Goal: Task Accomplishment & Management: Complete application form

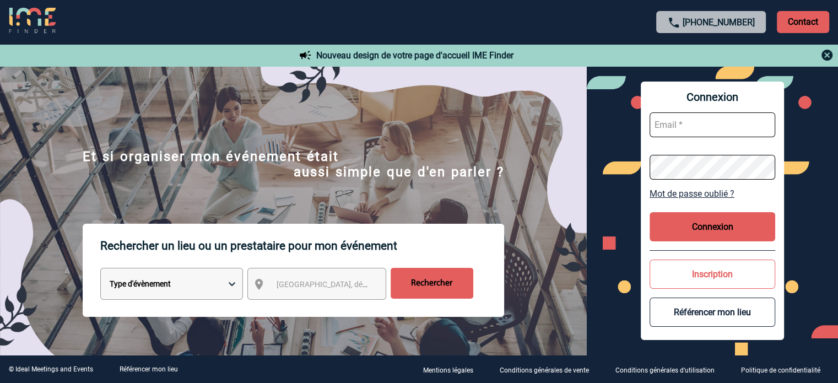
type input "[EMAIL_ADDRESS][DOMAIN_NAME]"
click at [700, 232] on button "Connexion" at bounding box center [713, 226] width 126 height 29
type input "ydeclercq@ime-groupe.com"
click at [684, 228] on button "Connexion" at bounding box center [713, 226] width 126 height 29
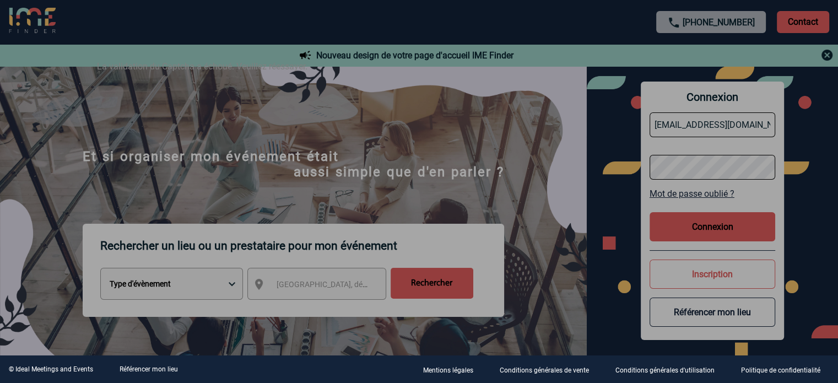
click at [422, 153] on div at bounding box center [419, 191] width 838 height 383
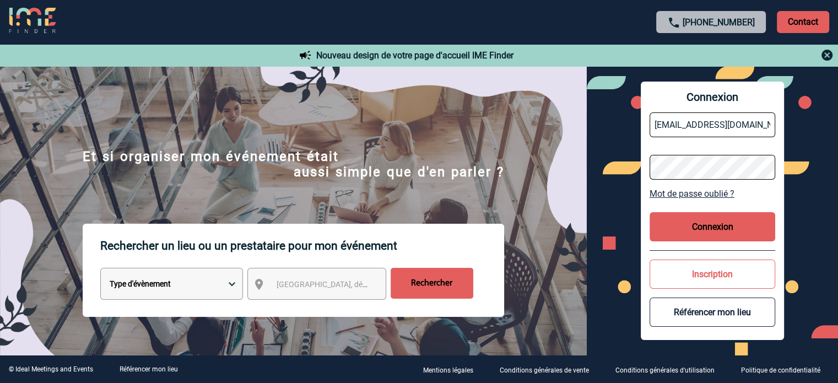
click at [667, 223] on button "Connexion" at bounding box center [713, 226] width 126 height 29
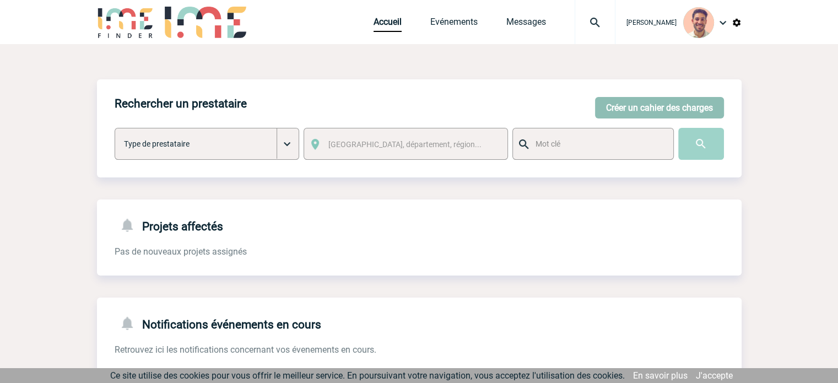
click at [659, 111] on button "Créer un cahier des charges" at bounding box center [659, 107] width 129 height 21
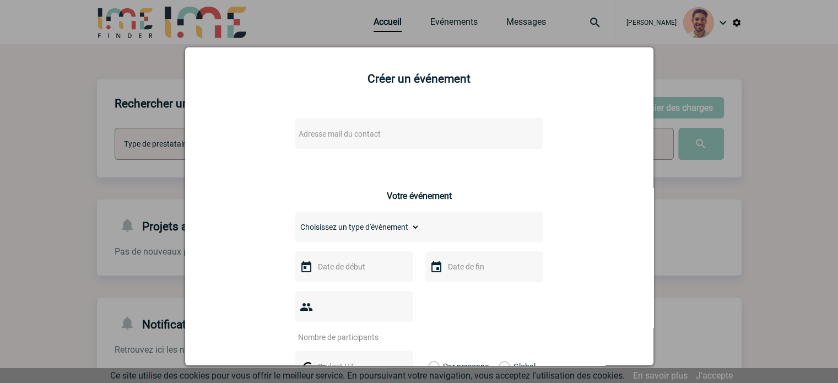
click at [346, 134] on span "Adresse mail du contact" at bounding box center [340, 133] width 82 height 9
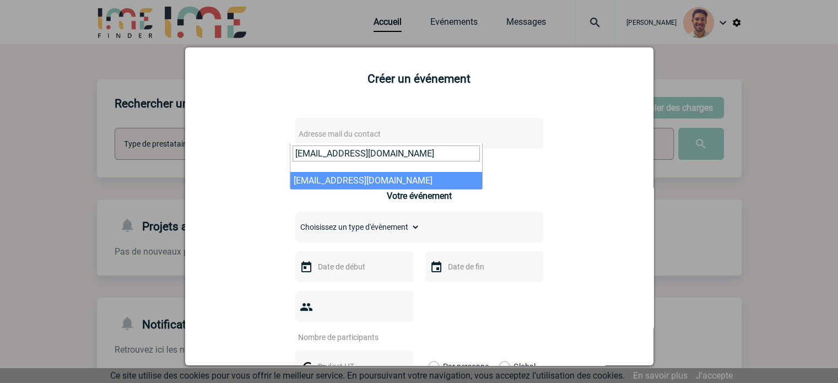
type input "raiko.worf@allianz.de"
select select "132734"
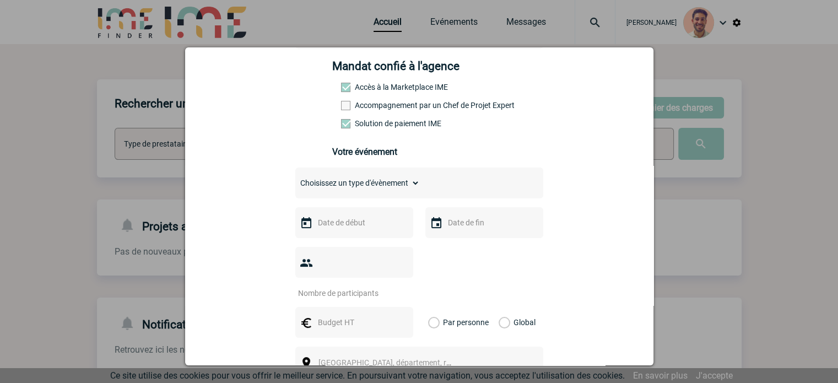
scroll to position [165, 0]
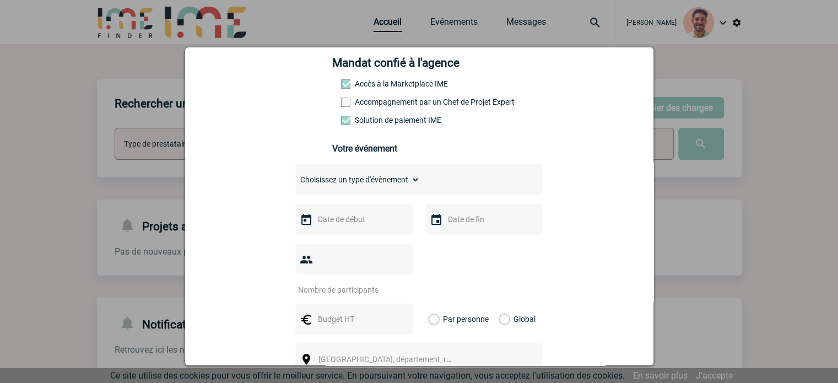
click at [348, 181] on select "Choisissez un type d'évènement Séminaire avec nuitée Séminaire sans nuitée Repa…" at bounding box center [357, 179] width 125 height 15
select select "9"
click at [295, 175] on select "Choisissez un type d'évènement Séminaire avec nuitée Séminaire sans nuitée Repa…" at bounding box center [357, 179] width 125 height 15
click at [348, 224] on input "text" at bounding box center [353, 219] width 76 height 14
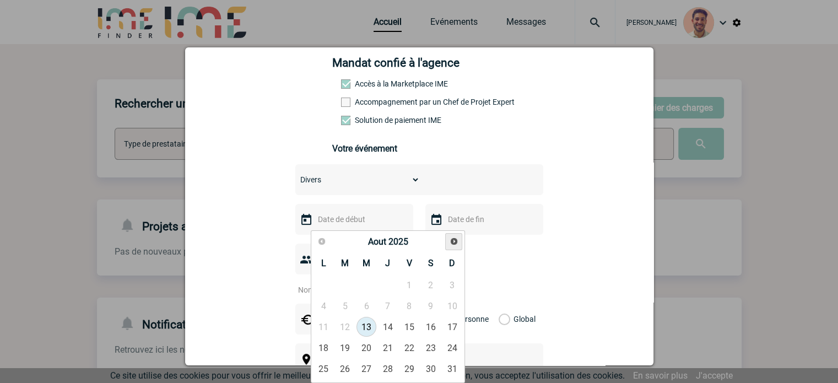
click at [455, 244] on span "Suivant" at bounding box center [454, 241] width 9 height 9
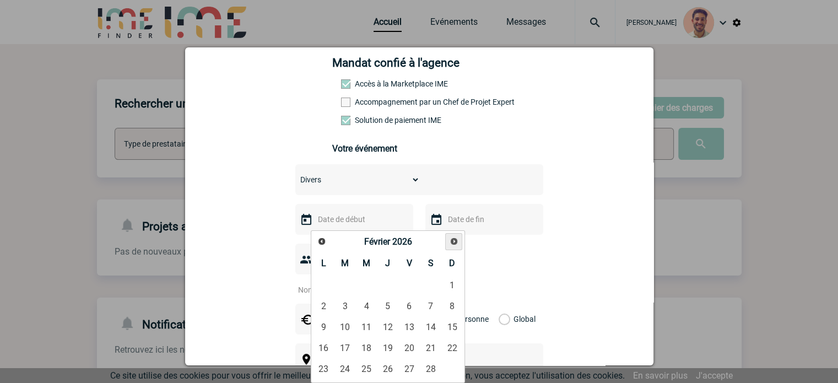
click at [455, 244] on span "Suivant" at bounding box center [454, 241] width 9 height 9
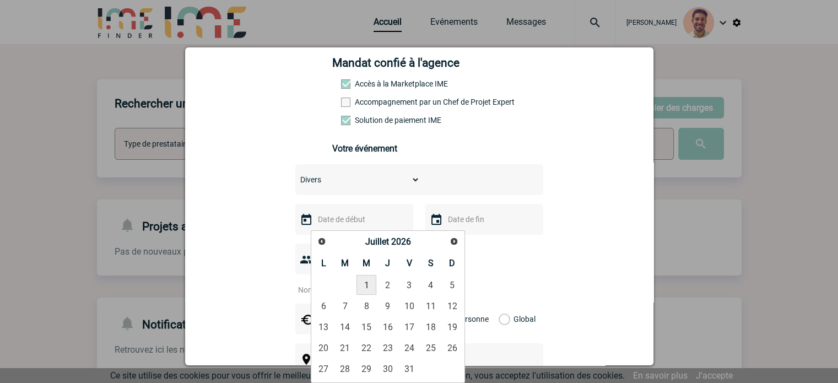
click at [366, 286] on link "1" at bounding box center [366, 285] width 20 height 20
type input "01-07-2026"
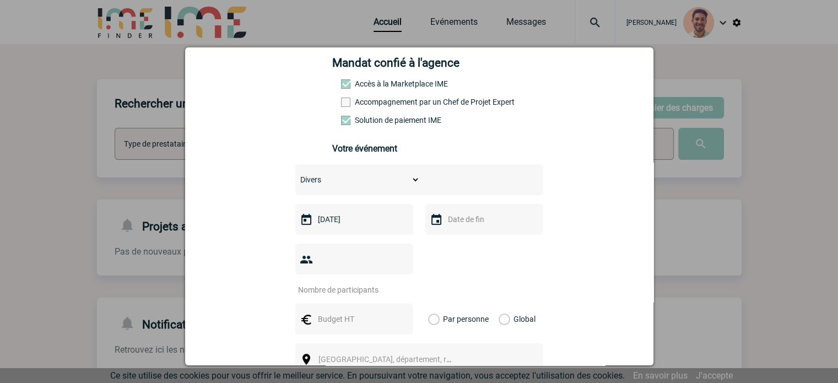
click at [358, 270] on div at bounding box center [354, 259] width 118 height 31
click at [351, 283] on input "number" at bounding box center [347, 290] width 104 height 14
type input "300"
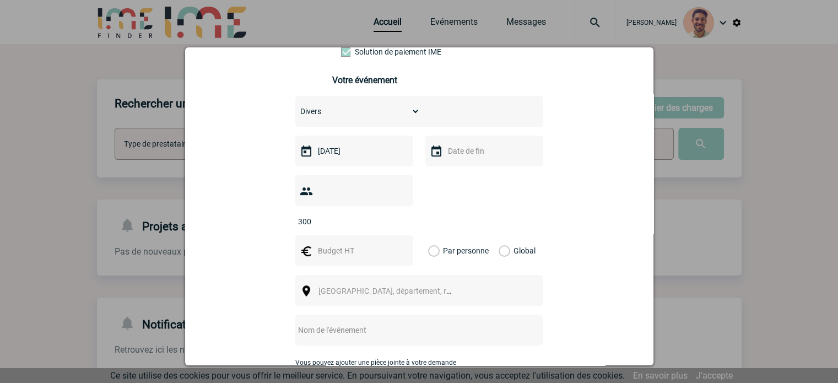
scroll to position [234, 0]
click at [371, 287] on span "Ville, département, région..." at bounding box center [394, 291] width 153 height 9
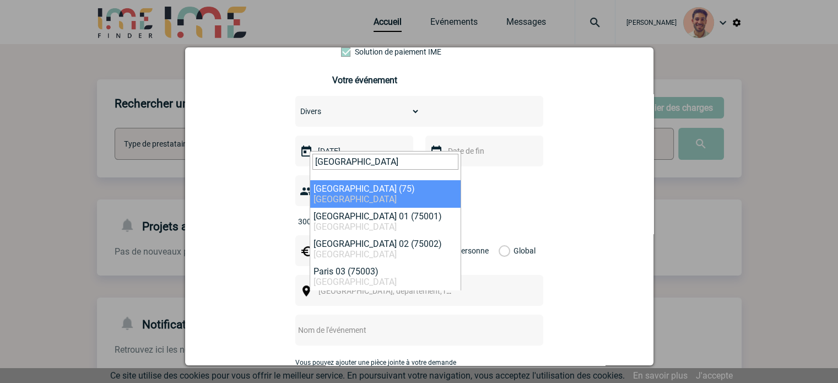
type input "[GEOGRAPHIC_DATA]"
select select "3"
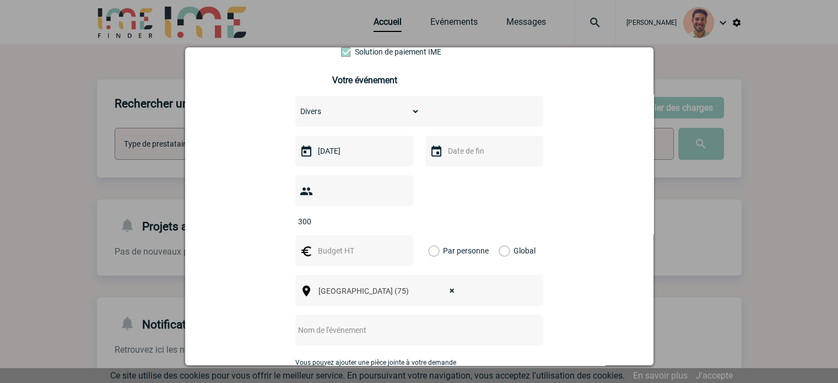
click at [314, 323] on input "text" at bounding box center [404, 330] width 219 height 14
paste input "team evening"
click at [295, 323] on input "team evening" at bounding box center [404, 330] width 219 height 14
click at [312, 323] on input "Team evening" at bounding box center [404, 330] width 219 height 14
click at [378, 323] on input "Teams evening" at bounding box center [404, 330] width 219 height 14
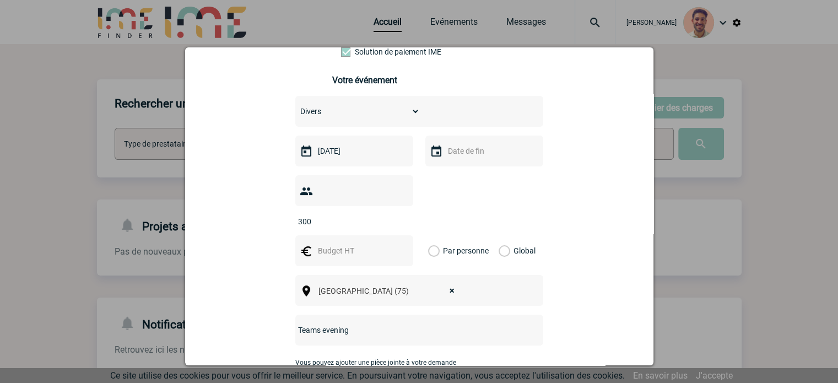
click at [318, 323] on input "Teams evening" at bounding box center [404, 330] width 219 height 14
click at [352, 323] on input "Team evening" at bounding box center [404, 330] width 219 height 14
paste input "Allianz Sports"
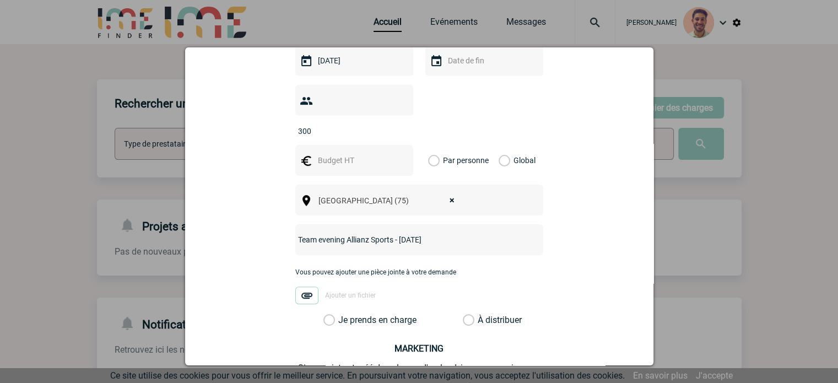
scroll to position [331, 0]
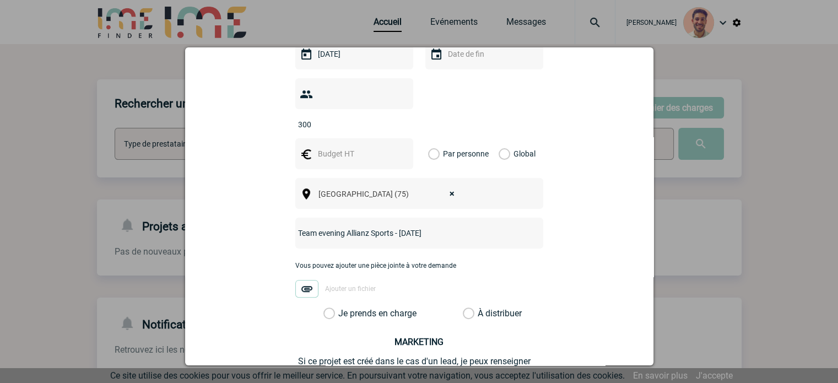
type input "Team evening Allianz Sports - Juillet 2026"
click at [326, 290] on div "Vous pouvez ajouter une pièce jointe à votre demande Ajouter un fichier" at bounding box center [419, 285] width 248 height 46
click at [328, 308] on label "Je prends en charge" at bounding box center [332, 313] width 19 height 11
click at [0, 0] on input "Je prends en charge" at bounding box center [0, 0] width 0 height 0
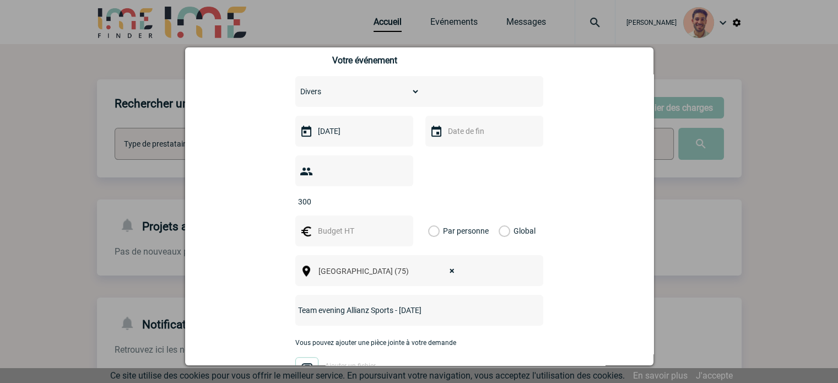
scroll to position [256, 0]
click at [499, 213] on label "Global" at bounding box center [502, 228] width 7 height 31
click at [0, 0] on input "Global" at bounding box center [0, 0] width 0 height 0
click at [352, 221] on input "text" at bounding box center [353, 228] width 76 height 14
type input "1"
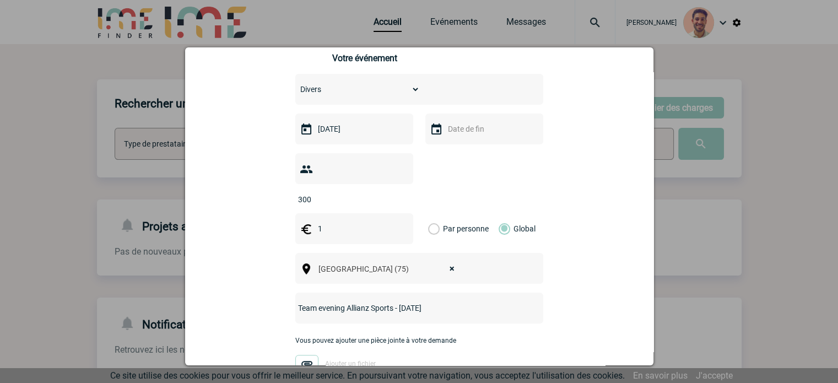
click at [555, 198] on div "raiko.worf@allianz.de raiko.worf@allianz.de Vous cherchez à assigner le collabo…" at bounding box center [419, 195] width 441 height 687
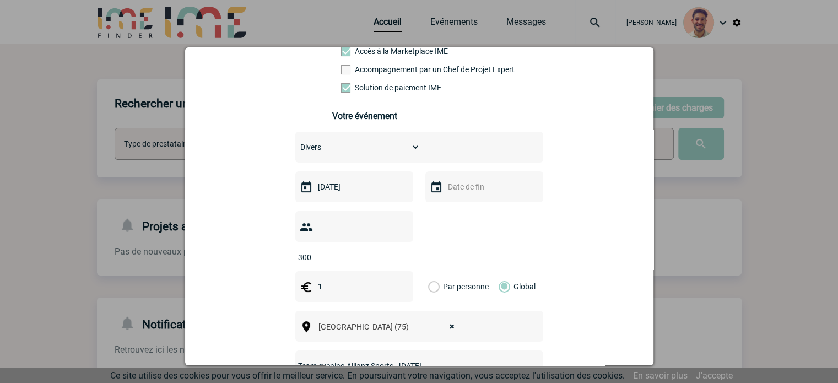
scroll to position [198, 0]
click at [366, 152] on select "Choisissez un type d'évènement Séminaire avec nuitée Séminaire sans nuitée Repa…" at bounding box center [357, 146] width 125 height 15
click at [295, 142] on select "Choisissez un type d'évènement Séminaire avec nuitée Séminaire sans nuitée Repa…" at bounding box center [357, 146] width 125 height 15
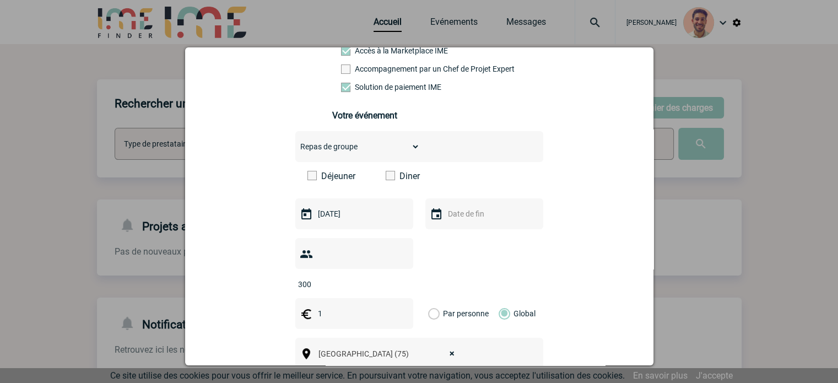
click at [388, 180] on span at bounding box center [390, 175] width 9 height 9
click at [0, 0] on input "Diner" at bounding box center [0, 0] width 0 height 0
click at [374, 154] on select "Choisissez un type d'évènement Séminaire avec nuitée Séminaire sans nuitée Repa…" at bounding box center [357, 146] width 125 height 15
click at [610, 181] on div "raiko.worf@allianz.de raiko.worf@allianz.de Vous cherchez à assigner le collabo…" at bounding box center [419, 266] width 441 height 714
click at [361, 154] on select "Choisissez un type d'évènement Séminaire avec nuitée Séminaire sans nuitée Repa…" at bounding box center [357, 146] width 125 height 15
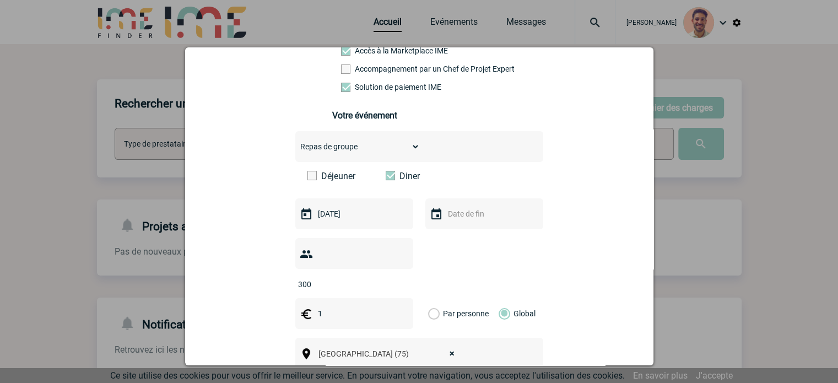
click at [585, 197] on div "raiko.worf@allianz.de raiko.worf@allianz.de Vous cherchez à assigner le collabo…" at bounding box center [419, 266] width 441 height 714
click at [333, 161] on div "Choisissez un type d'évènement Séminaire avec nuitée Séminaire sans nuitée Repa…" at bounding box center [419, 146] width 248 height 31
click at [326, 152] on select "Choisissez un type d'évènement Séminaire avec nuitée Séminaire sans nuitée Repa…" at bounding box center [357, 146] width 125 height 15
select select "9"
click at [295, 142] on select "Choisissez un type d'évènement Séminaire avec nuitée Séminaire sans nuitée Repa…" at bounding box center [357, 146] width 125 height 15
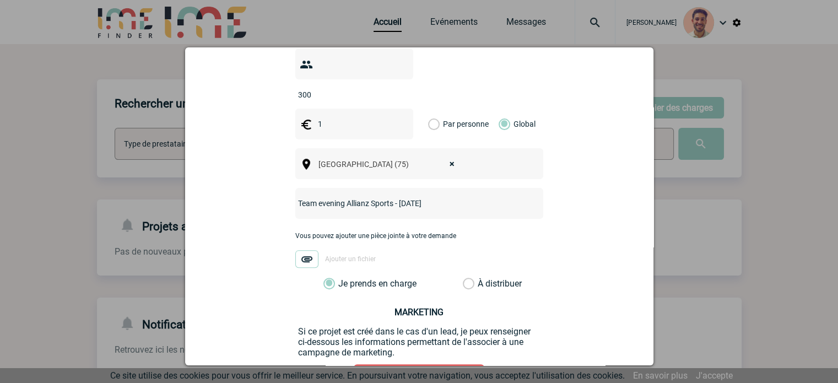
scroll to position [429, 0]
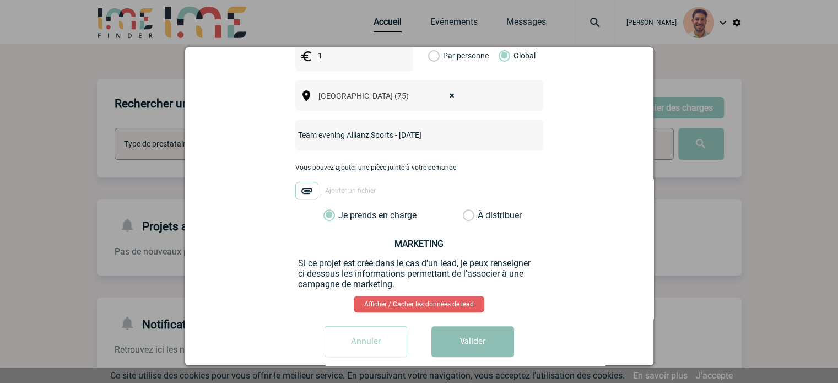
click at [478, 326] on button "Valider" at bounding box center [472, 341] width 83 height 31
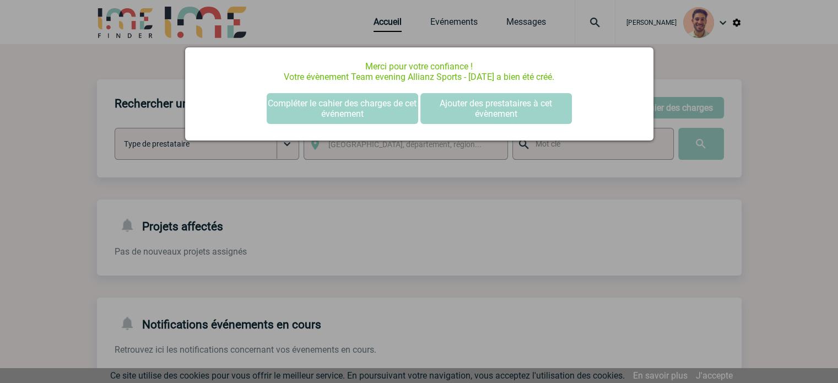
scroll to position [0, 0]
click at [504, 245] on div at bounding box center [419, 191] width 838 height 383
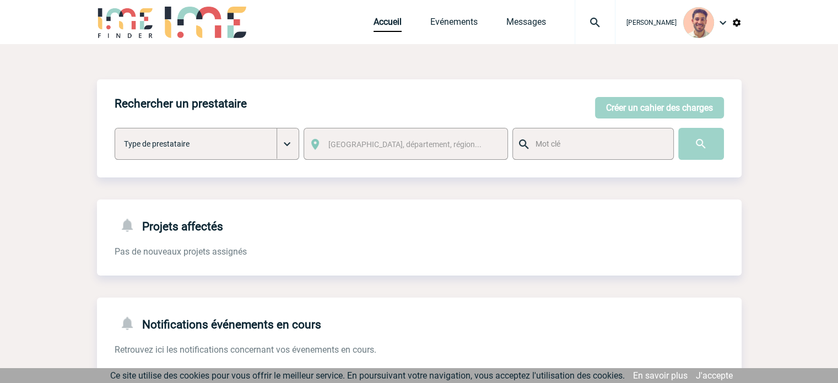
click at [428, 16] on div "Accueil Evénements Messages Projet, client Projet, client" at bounding box center [495, 22] width 242 height 44
click at [434, 23] on link "Evénements" at bounding box center [453, 24] width 47 height 15
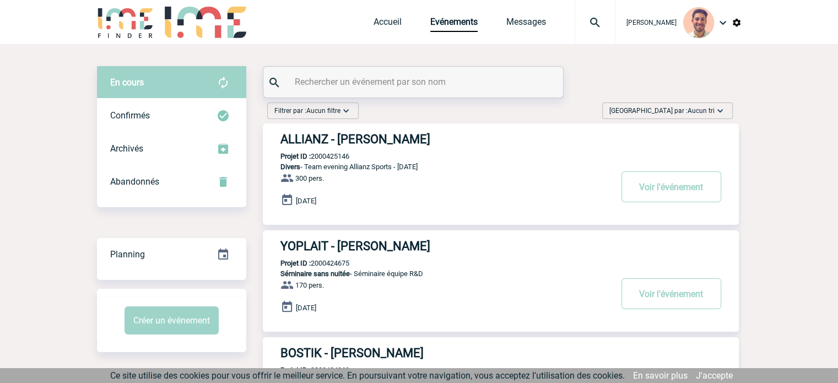
click at [433, 85] on input "text" at bounding box center [414, 82] width 245 height 16
paste input "2000425146"
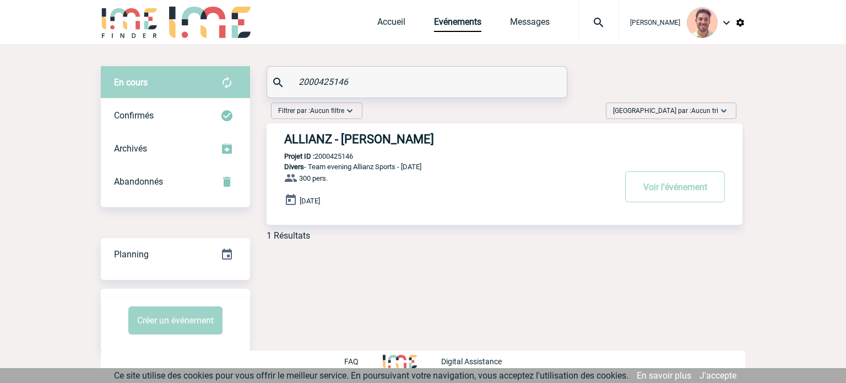
type input "2000425146"
click at [395, 126] on div "ALLIANZ - Raiko WORF Projet ID : 2000425146 Divers - Team evening Allianz Sport…" at bounding box center [505, 173] width 476 height 101
click at [396, 132] on h3 "ALLIANZ - Raiko WORF" at bounding box center [449, 139] width 331 height 14
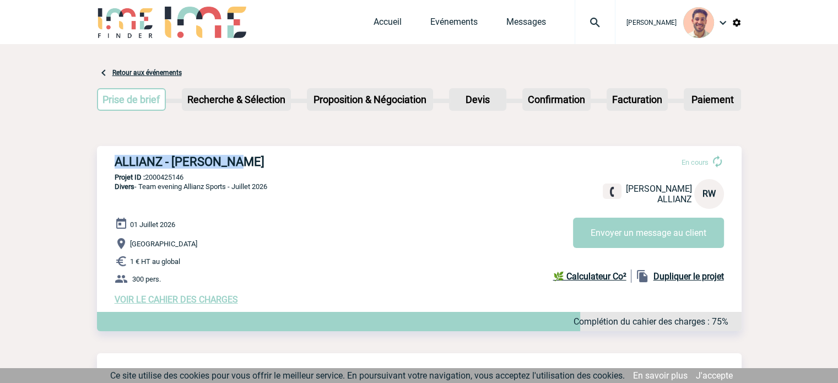
drag, startPoint x: 252, startPoint y: 163, endPoint x: 99, endPoint y: 150, distance: 154.3
click at [99, 150] on div "ALLIANZ - [PERSON_NAME] En cours [PERSON_NAME] ALLIANZ RW Envoyer un message au…" at bounding box center [419, 230] width 645 height 168
copy h3 "ALLIANZ - [PERSON_NAME]"
drag, startPoint x: 188, startPoint y: 180, endPoint x: 146, endPoint y: 180, distance: 42.4
click at [146, 180] on p "Projet ID : 2000425146" at bounding box center [419, 177] width 645 height 8
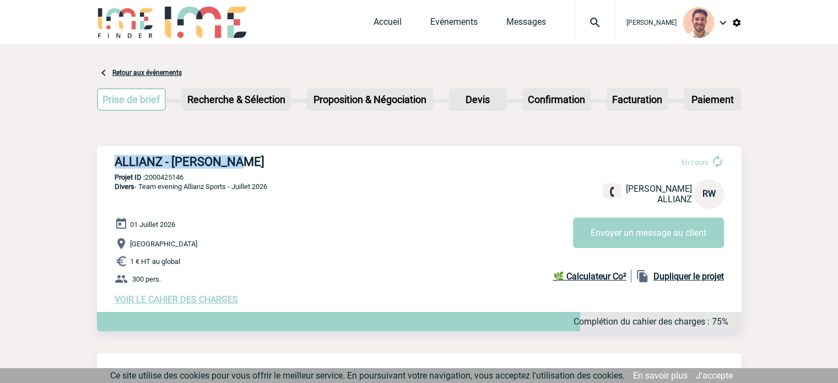
copy p "2000425146"
